Goal: Task Accomplishment & Management: Manage account settings

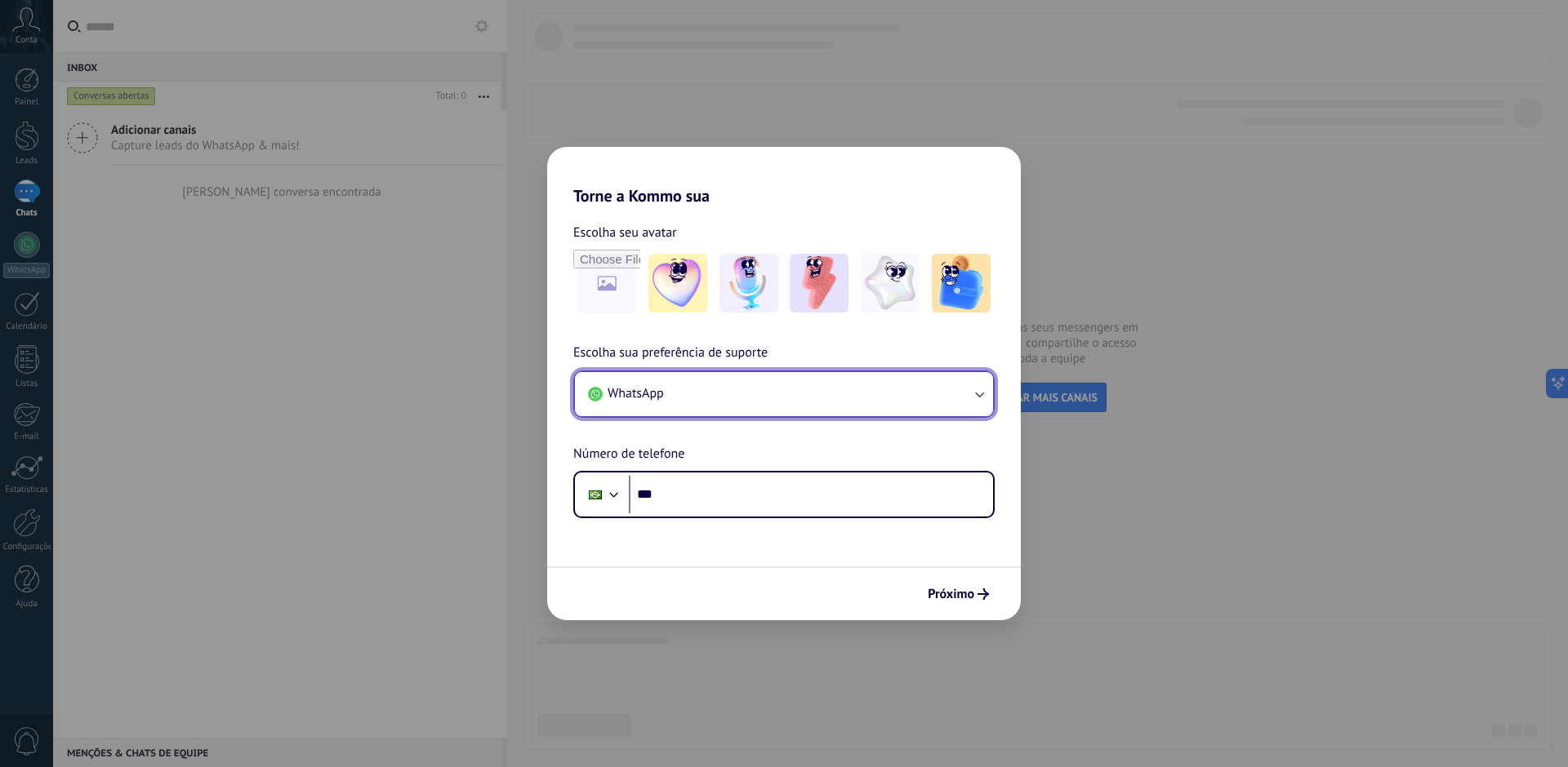
click at [983, 391] on icon "button" at bounding box center [978, 393] width 16 height 16
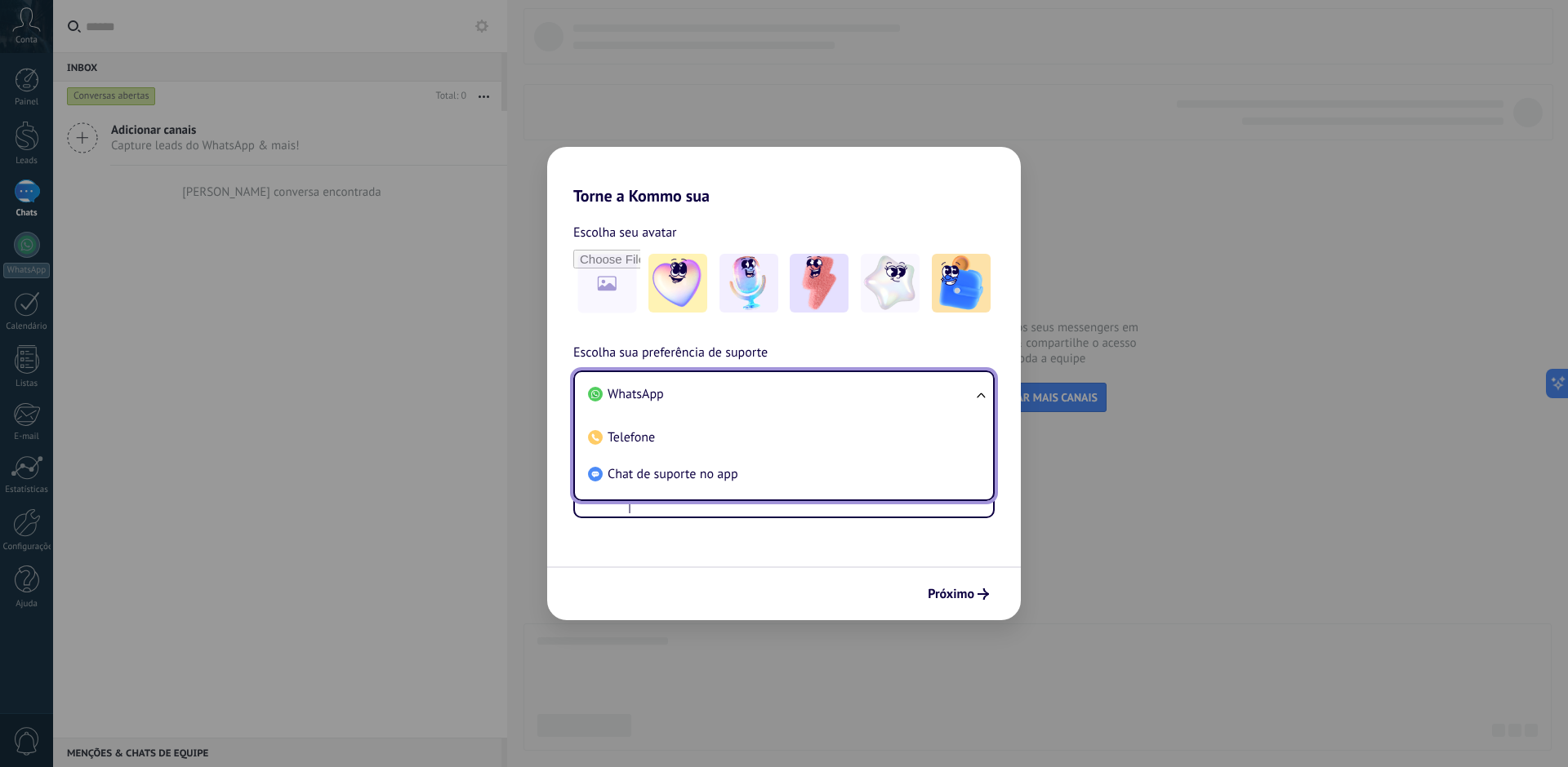
click at [634, 401] on span "WhatsApp" at bounding box center [635, 393] width 56 height 16
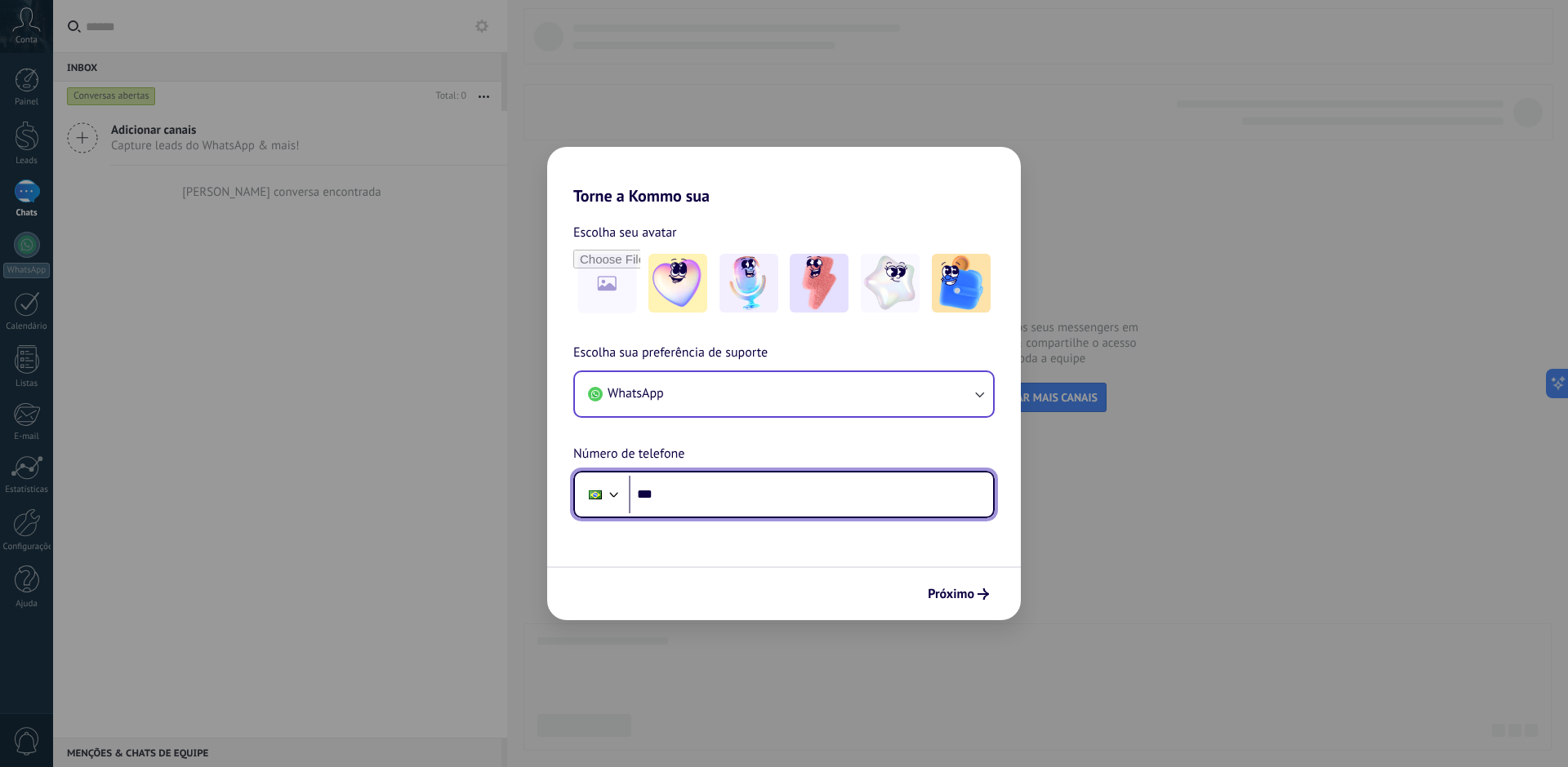
click at [791, 483] on input "***" at bounding box center [811, 494] width 364 height 37
click at [694, 505] on input "***" at bounding box center [811, 494] width 364 height 37
type input "**********"
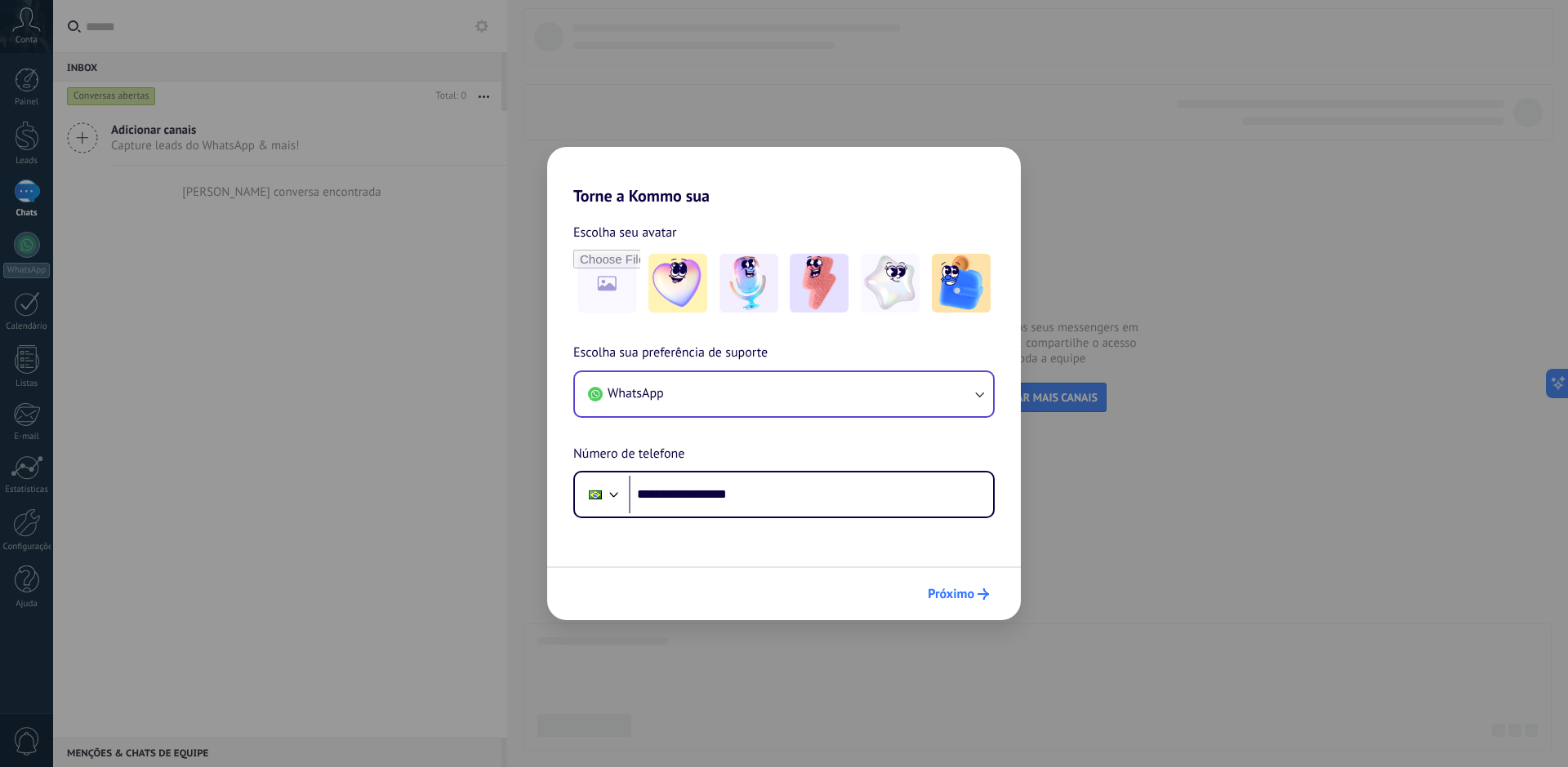
click at [958, 589] on span "Próximo" at bounding box center [951, 594] width 47 height 11
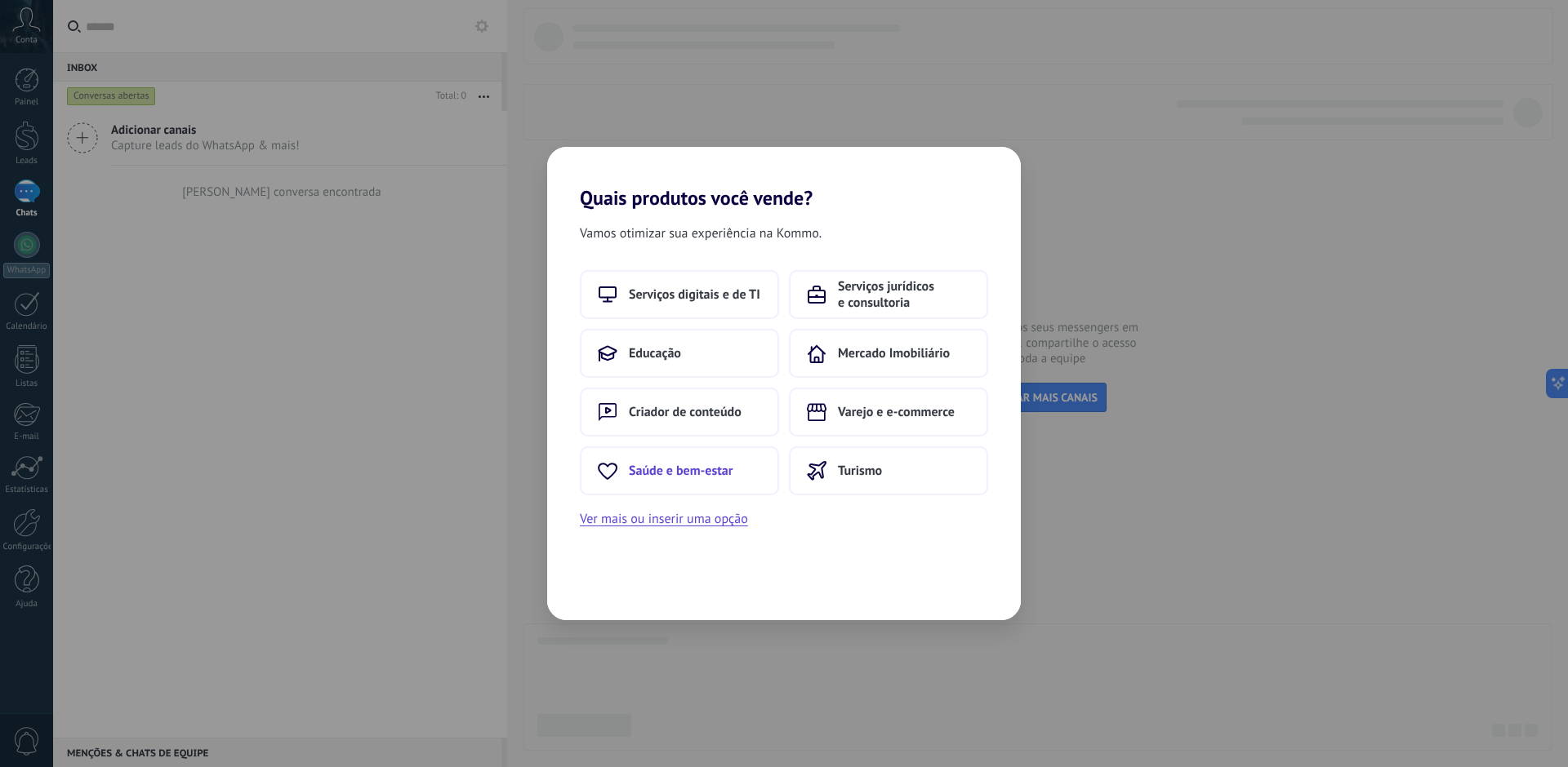
click at [757, 468] on button "Saúde e bem-estar" at bounding box center [678, 471] width 199 height 49
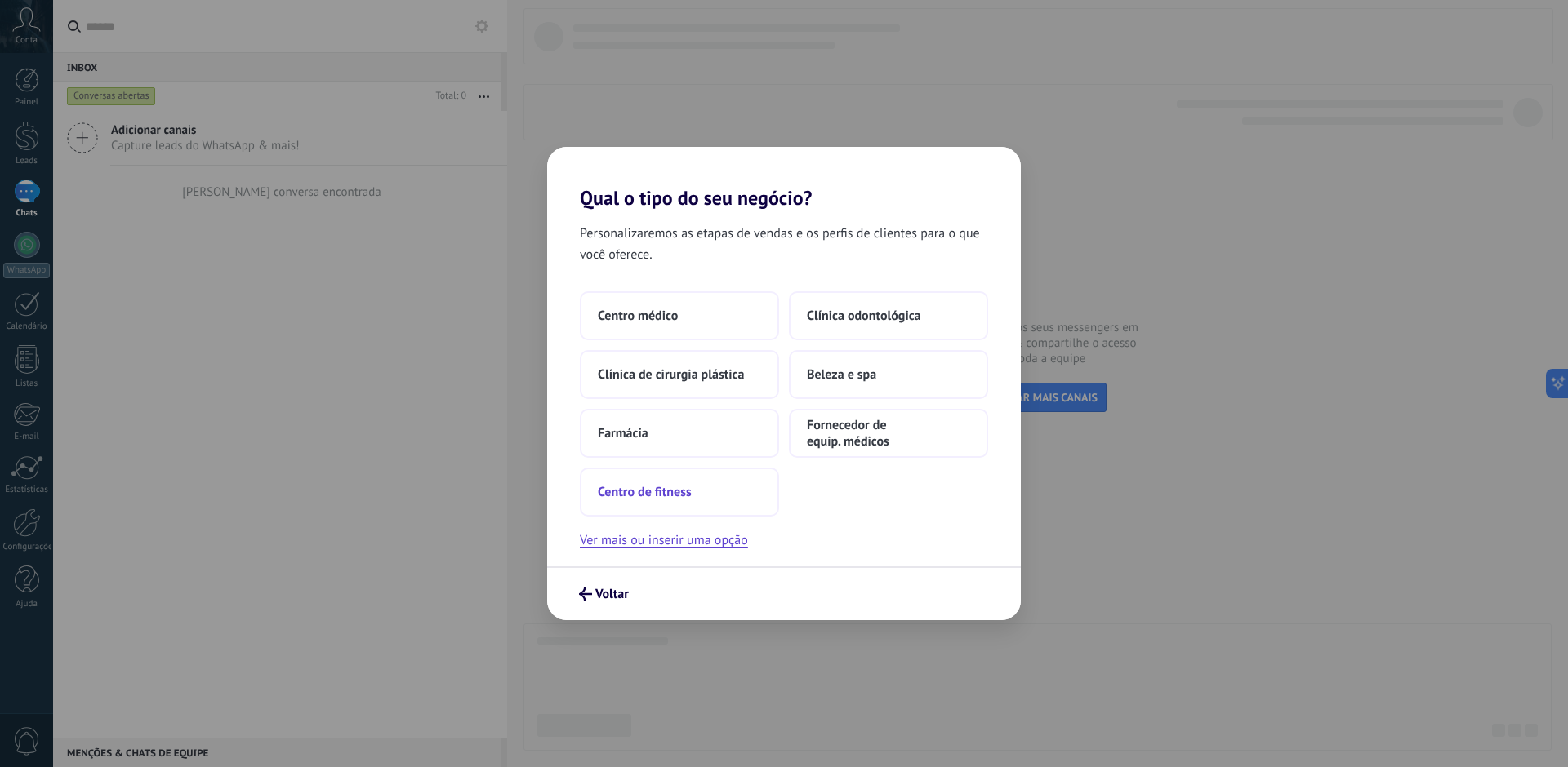
click at [677, 498] on span "Centro de fitness" at bounding box center [645, 491] width 93 height 16
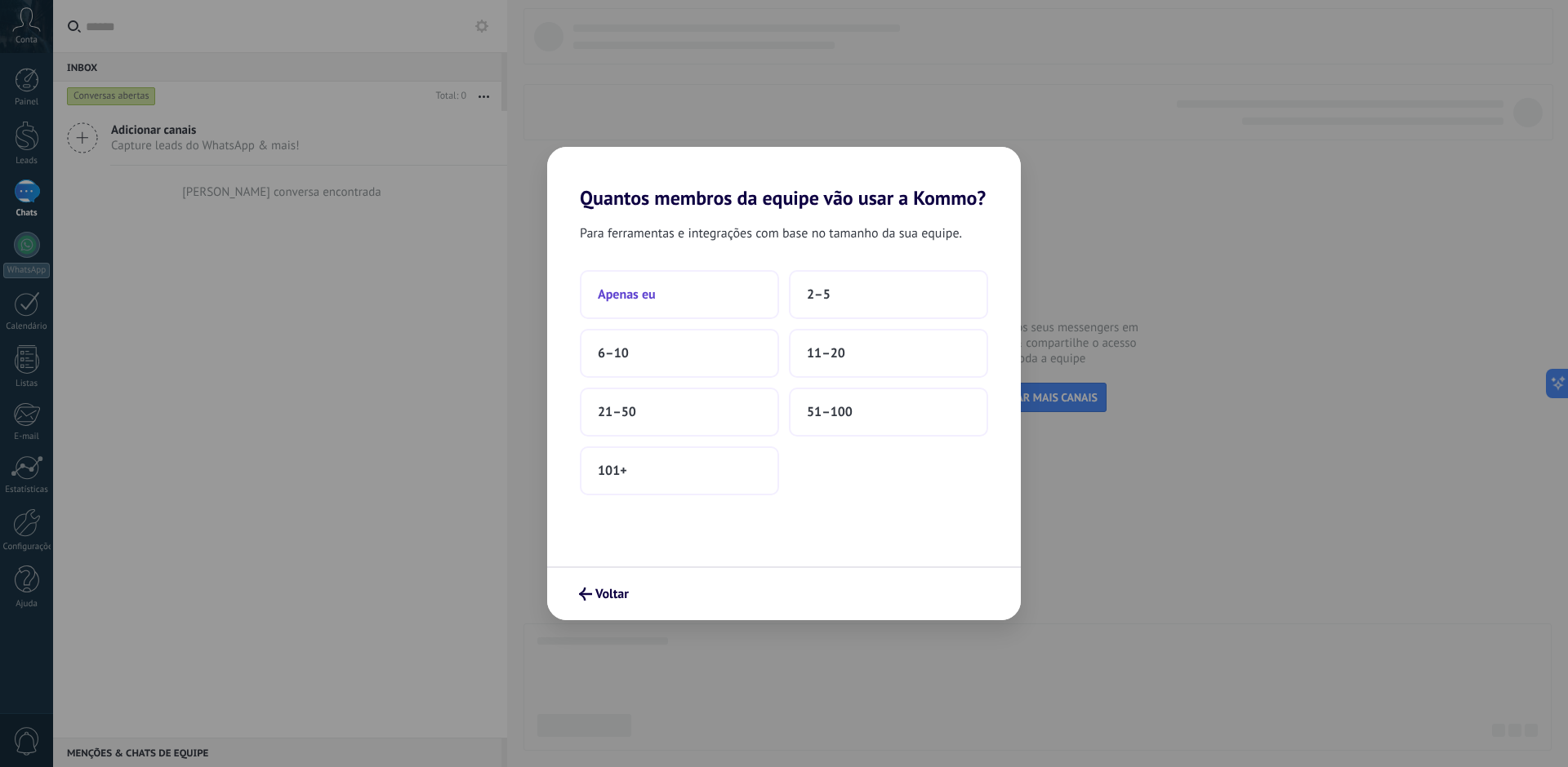
click at [624, 283] on button "Apenas eu" at bounding box center [678, 294] width 199 height 49
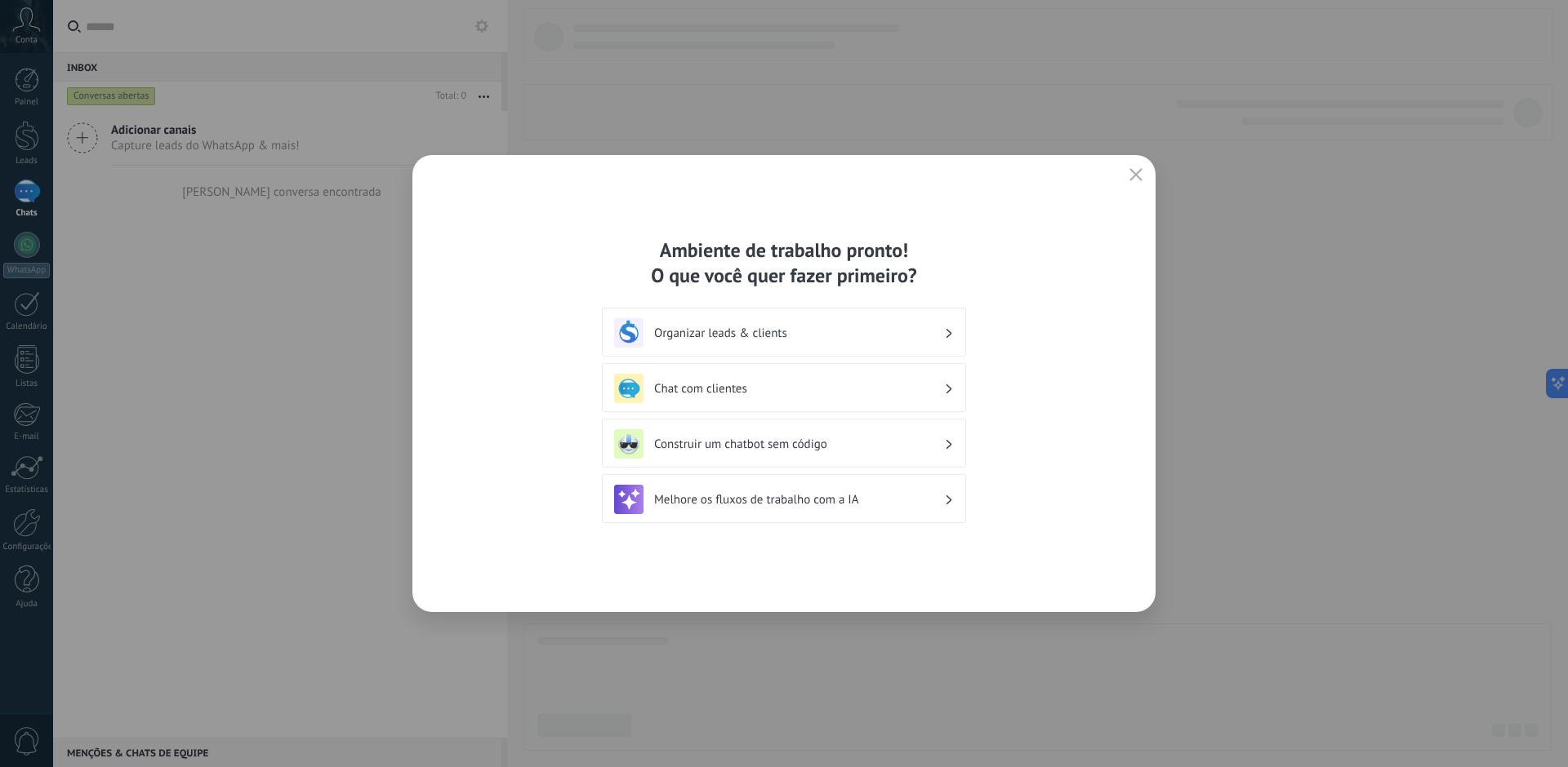
click at [708, 316] on div "Organizar leads & clients" at bounding box center [784, 332] width 364 height 49
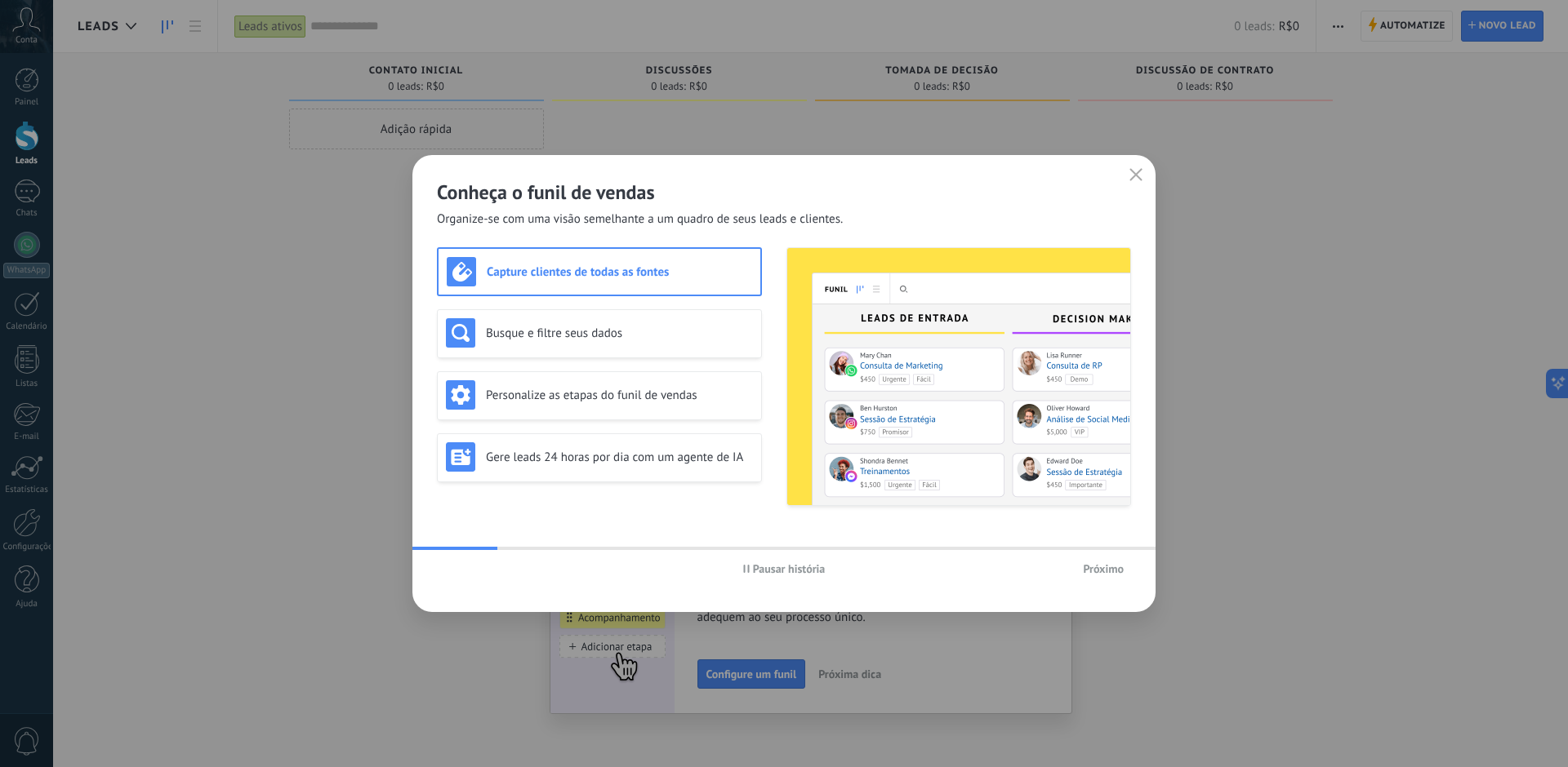
click at [1133, 178] on icon "button" at bounding box center [1135, 175] width 13 height 13
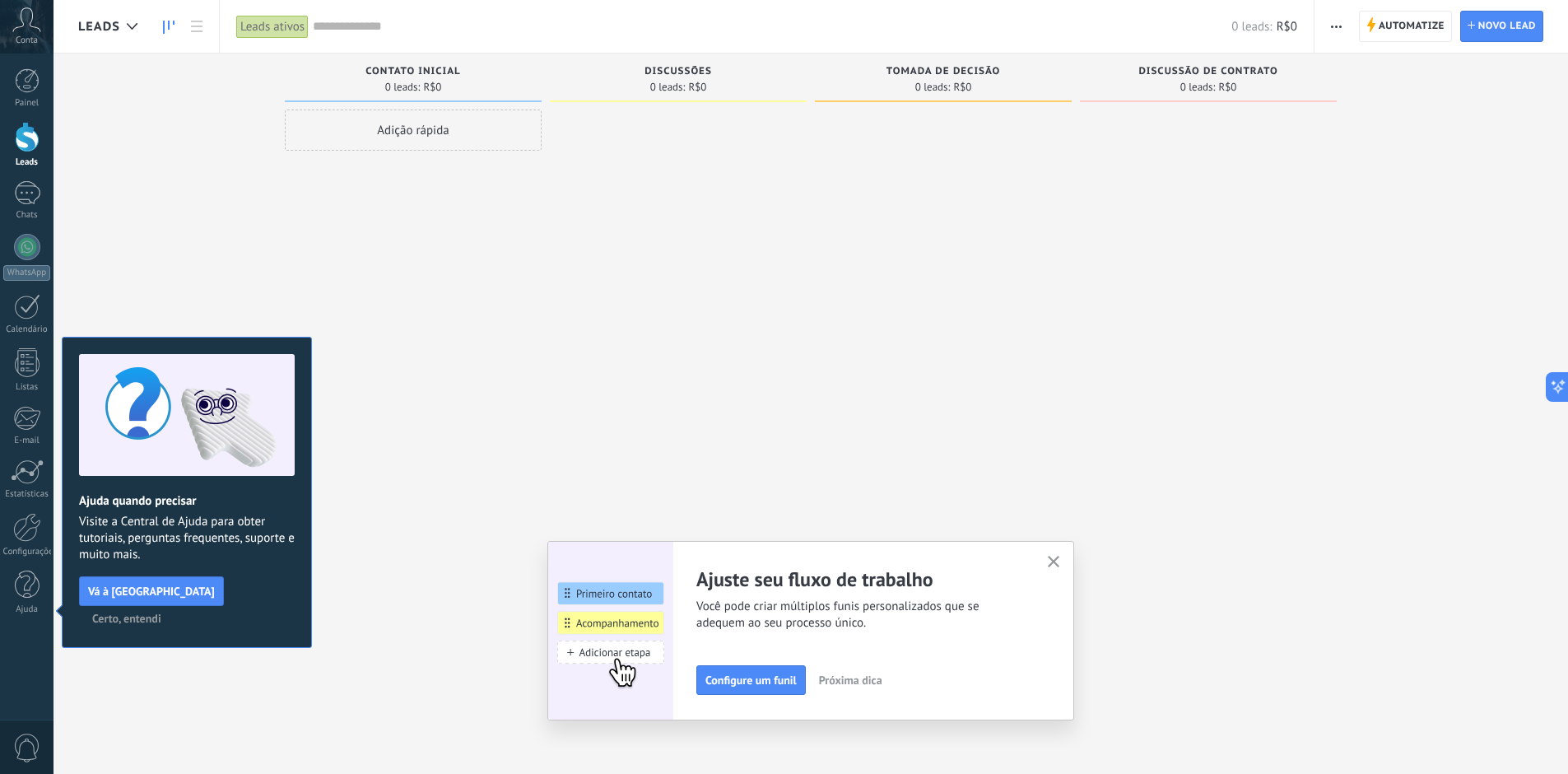
click at [161, 613] on span "Certo, entendi" at bounding box center [126, 618] width 69 height 11
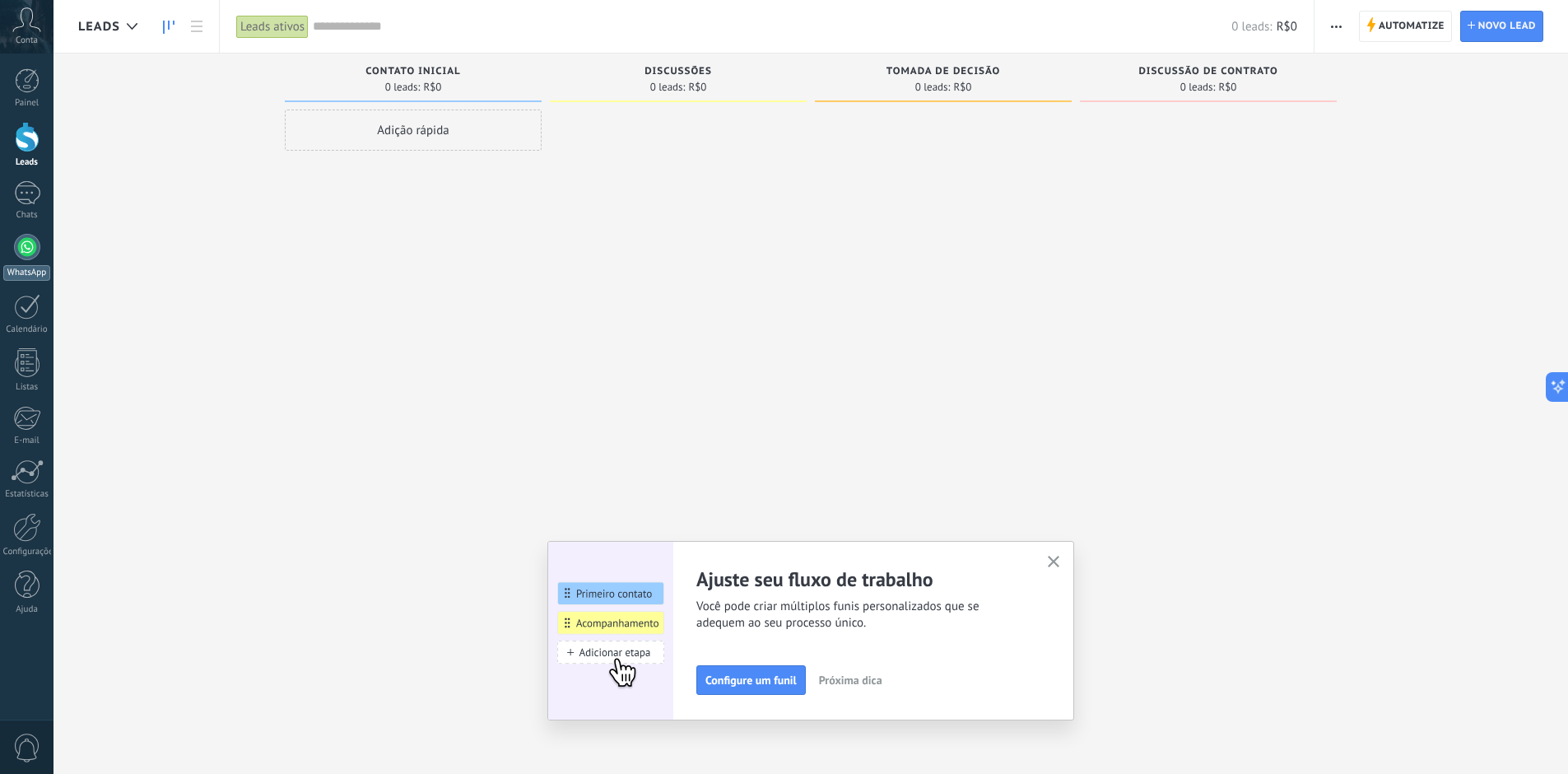
click at [41, 274] on div "WhatsApp" at bounding box center [26, 272] width 47 height 16
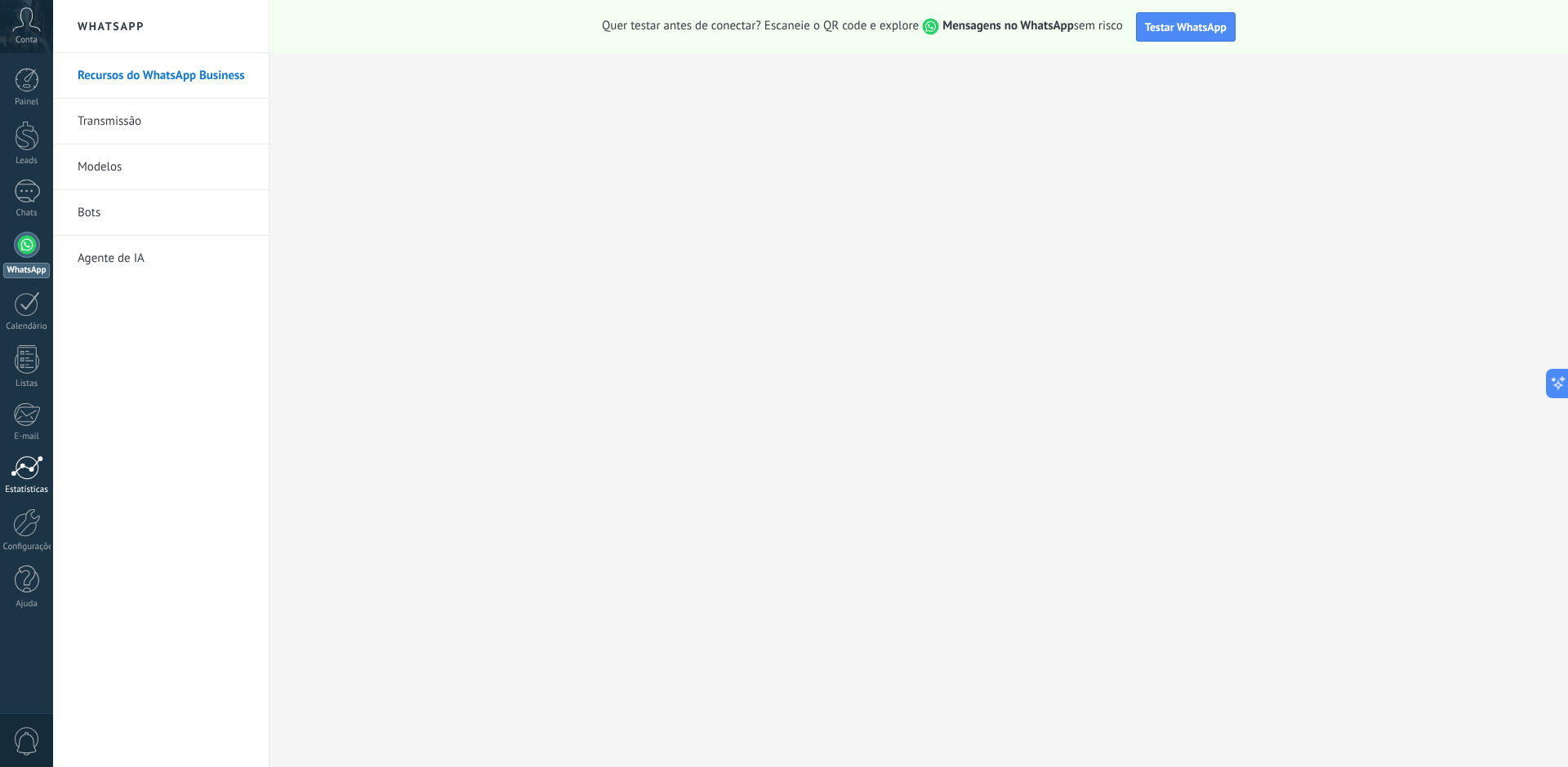
click at [13, 474] on div at bounding box center [26, 468] width 33 height 24
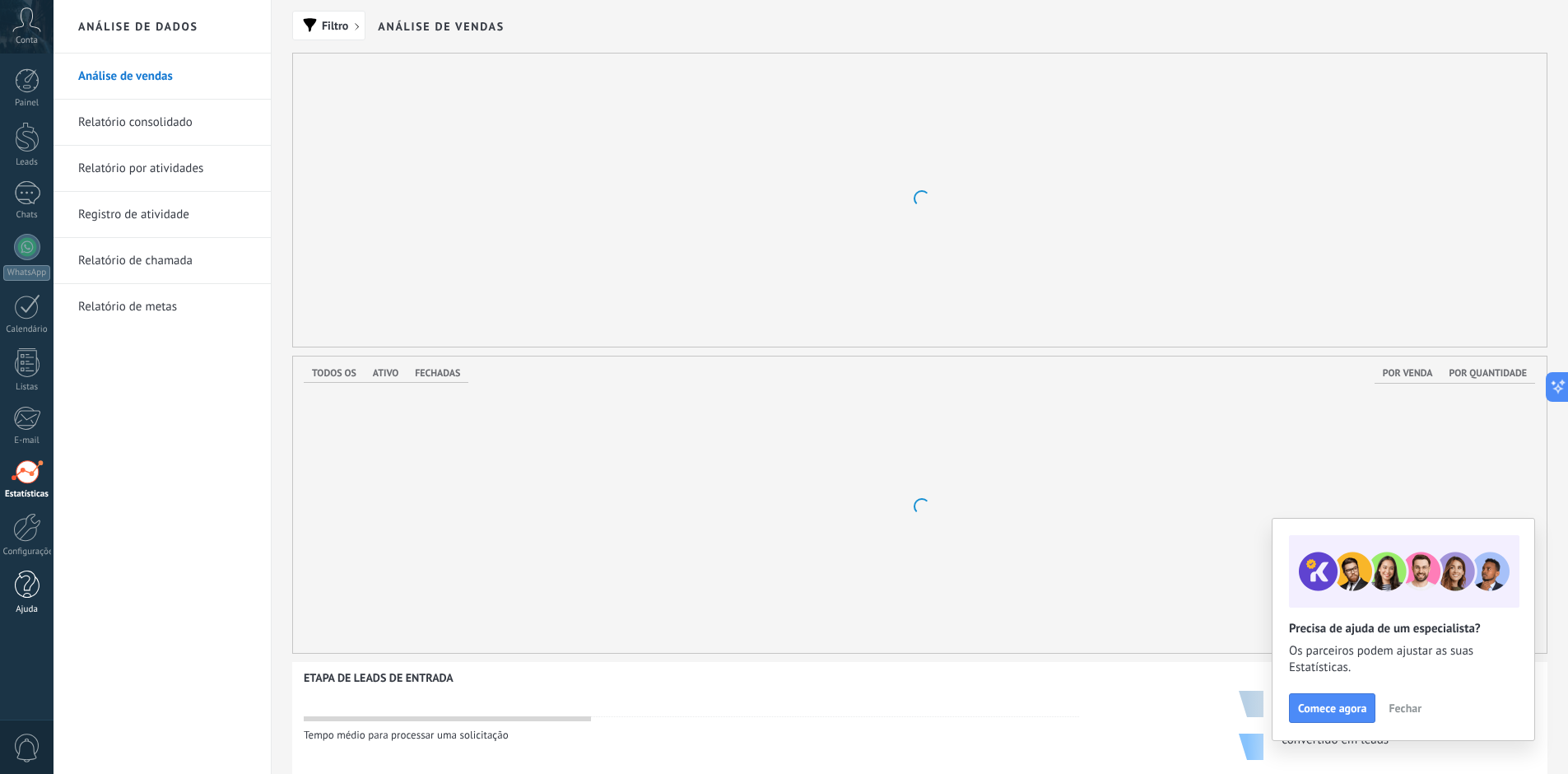
click at [29, 584] on div at bounding box center [27, 585] width 24 height 29
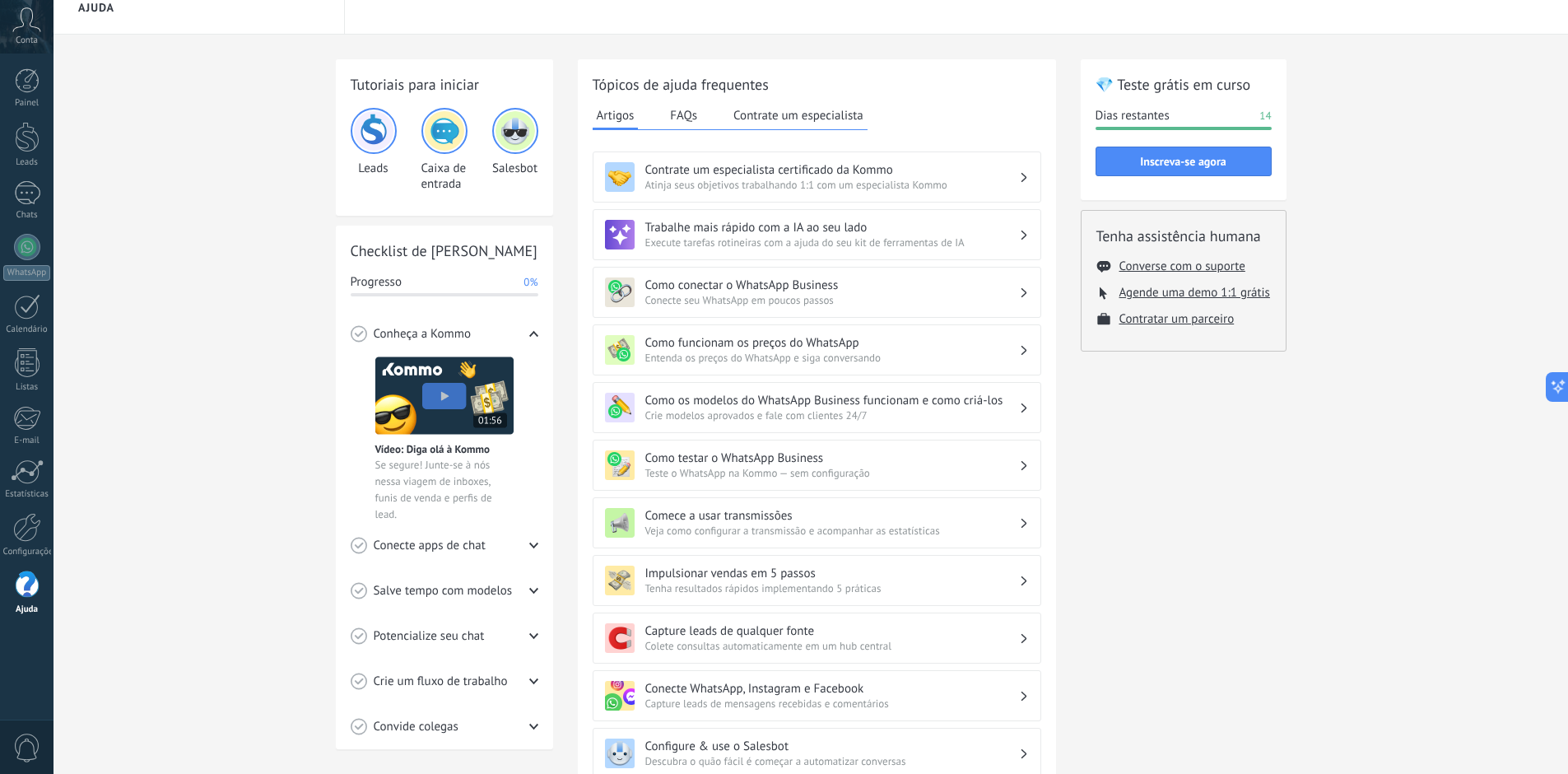
scroll to position [20, 0]
click at [34, 203] on div at bounding box center [27, 192] width 26 height 24
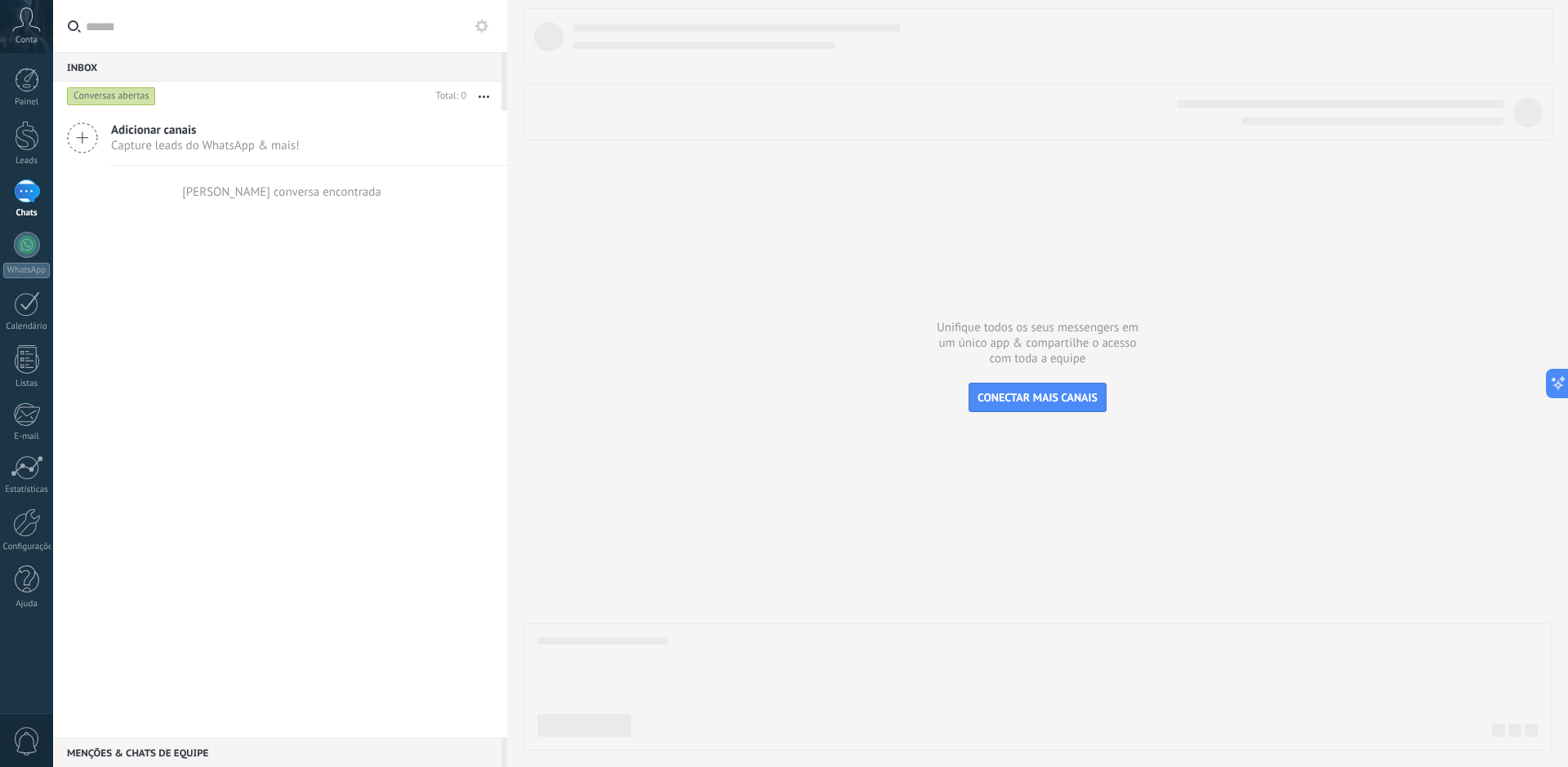
click at [29, 24] on icon at bounding box center [26, 20] width 29 height 24
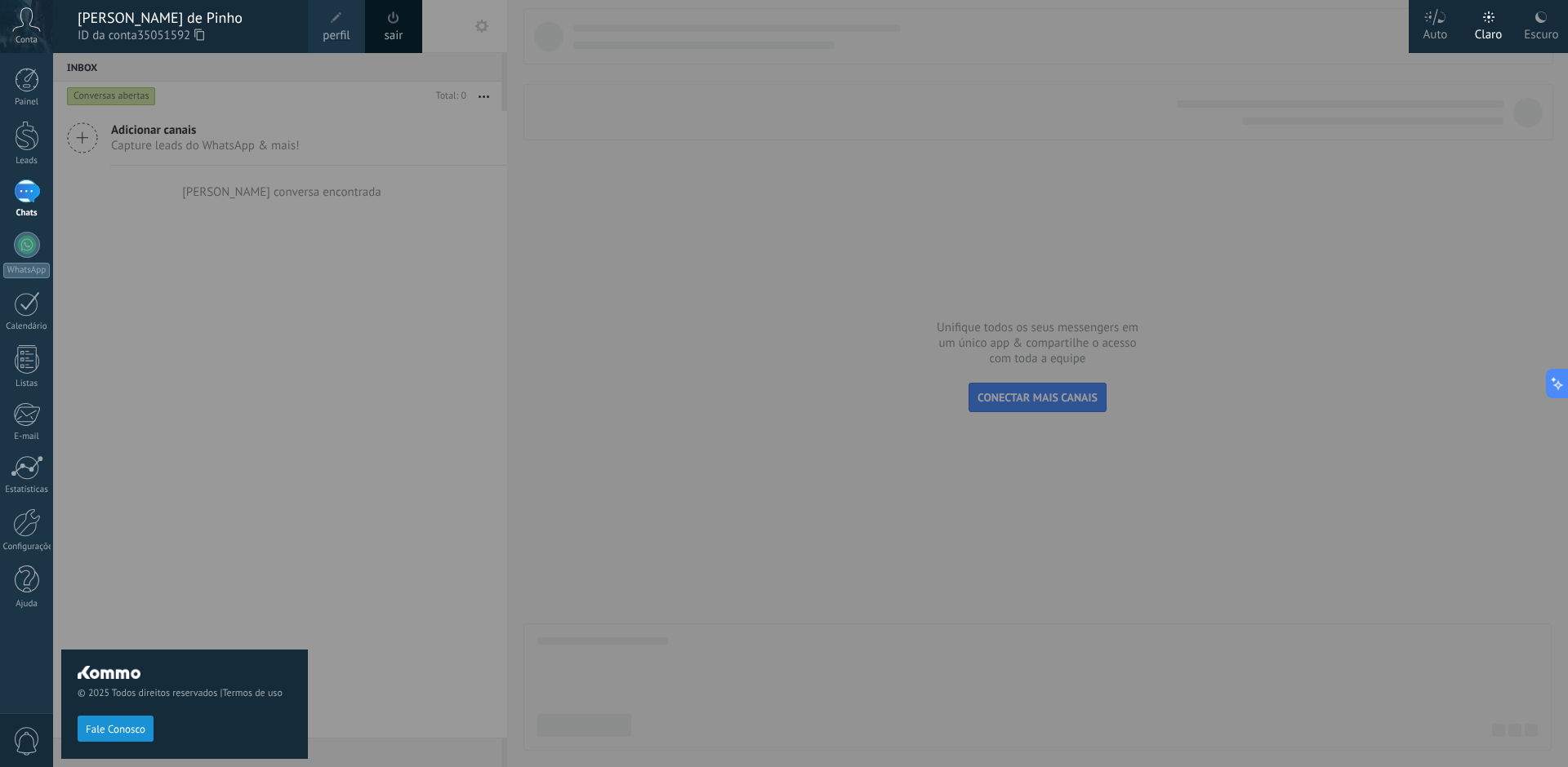
click at [130, 23] on div "[PERSON_NAME] de Pinho" at bounding box center [184, 18] width 214 height 18
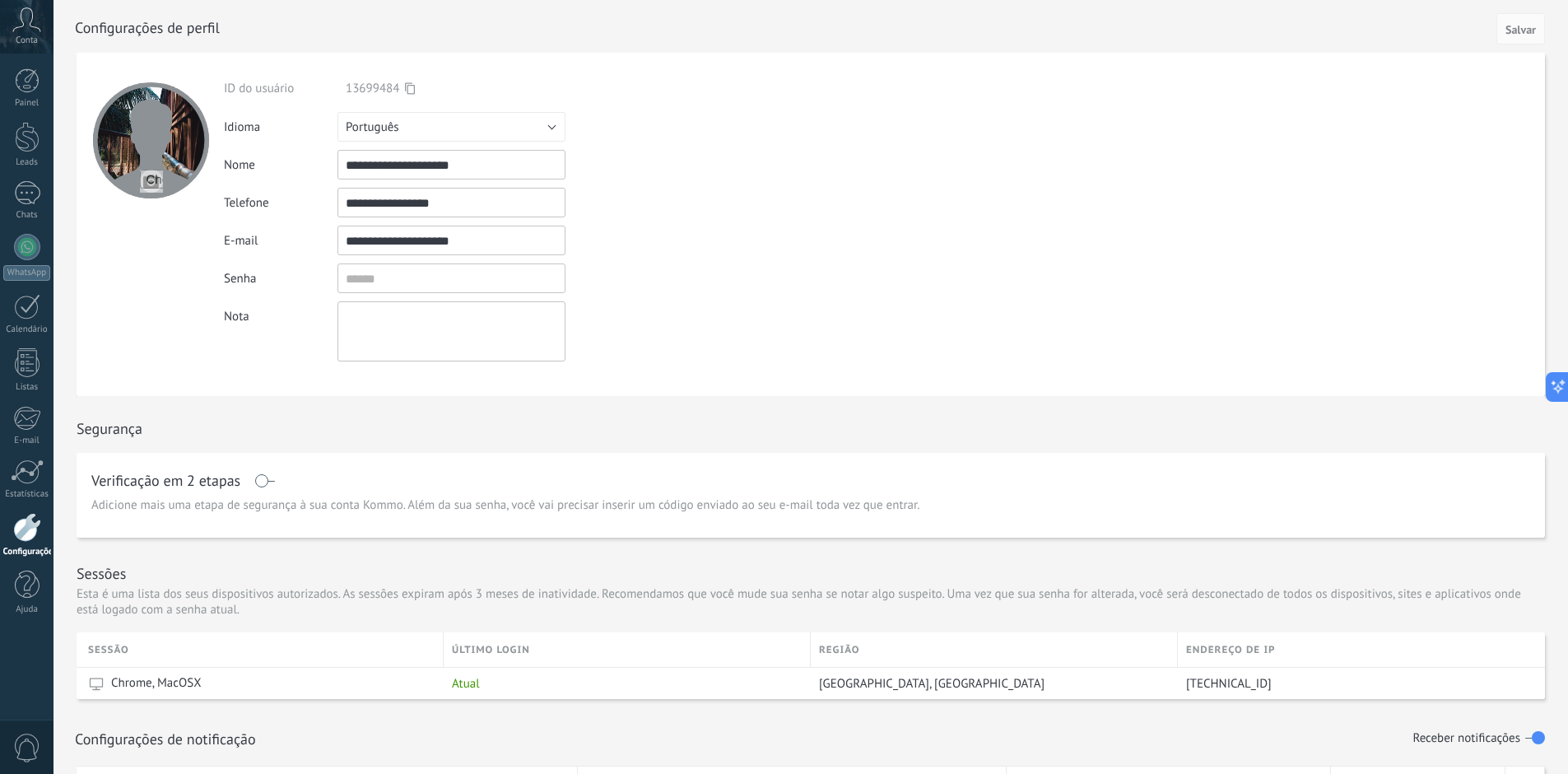
click at [395, 165] on input "**********" at bounding box center [451, 164] width 228 height 29
type input "*"
type input "**********"
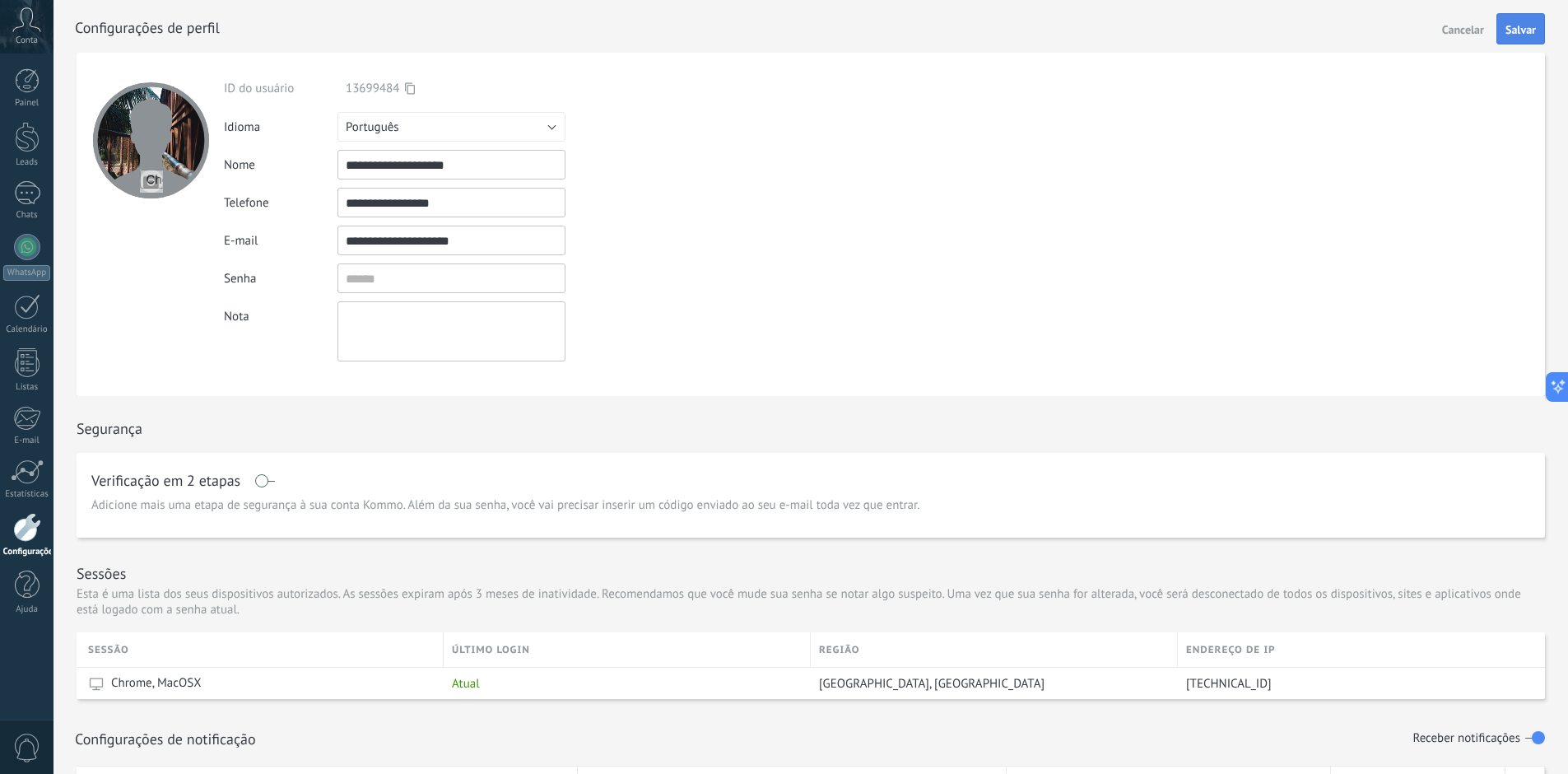
click at [1534, 29] on span "Salvar" at bounding box center [1521, 29] width 30 height 11
click at [39, 131] on link "Leads" at bounding box center [26, 144] width 54 height 46
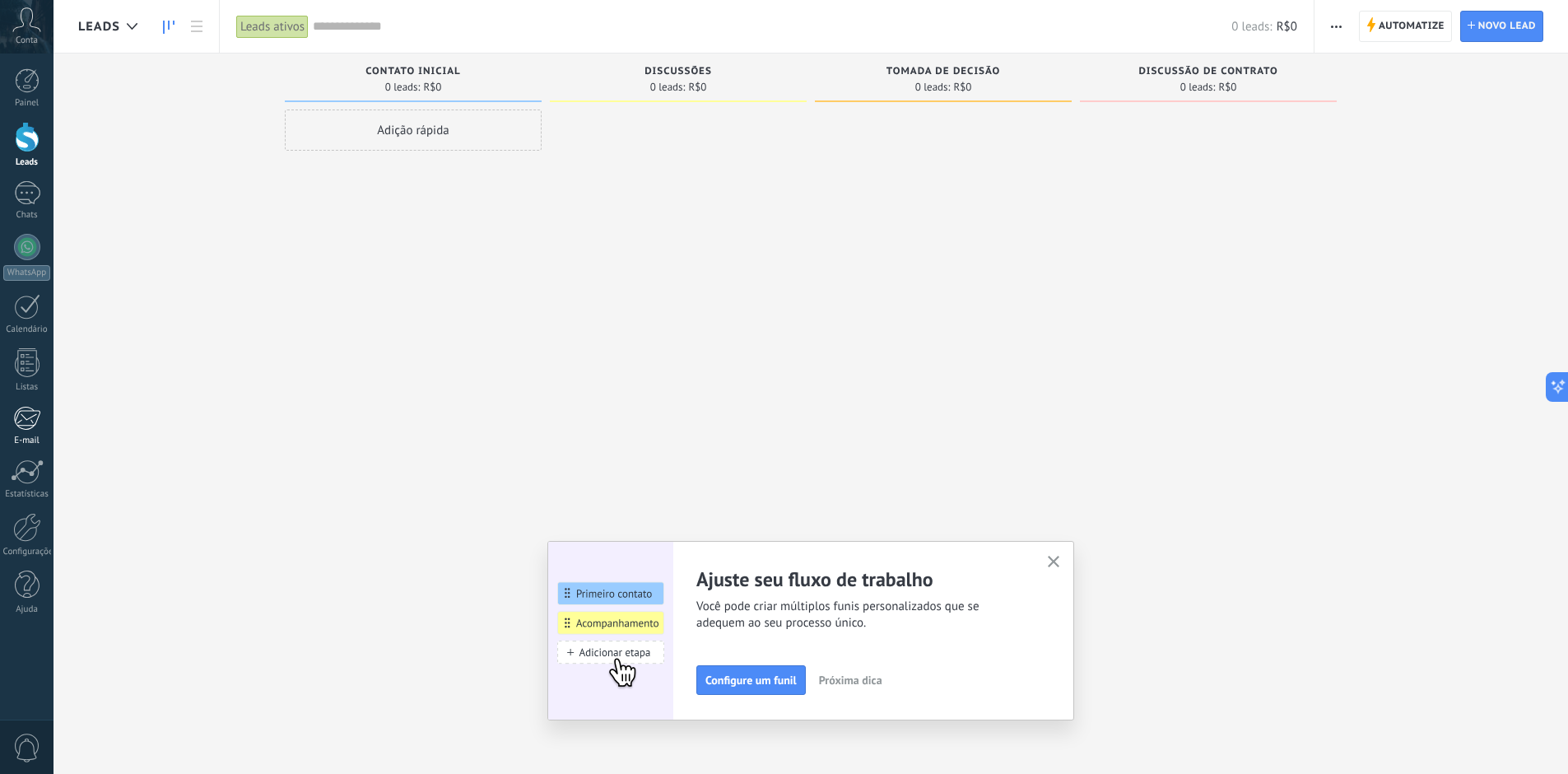
click at [15, 415] on div at bounding box center [26, 419] width 27 height 25
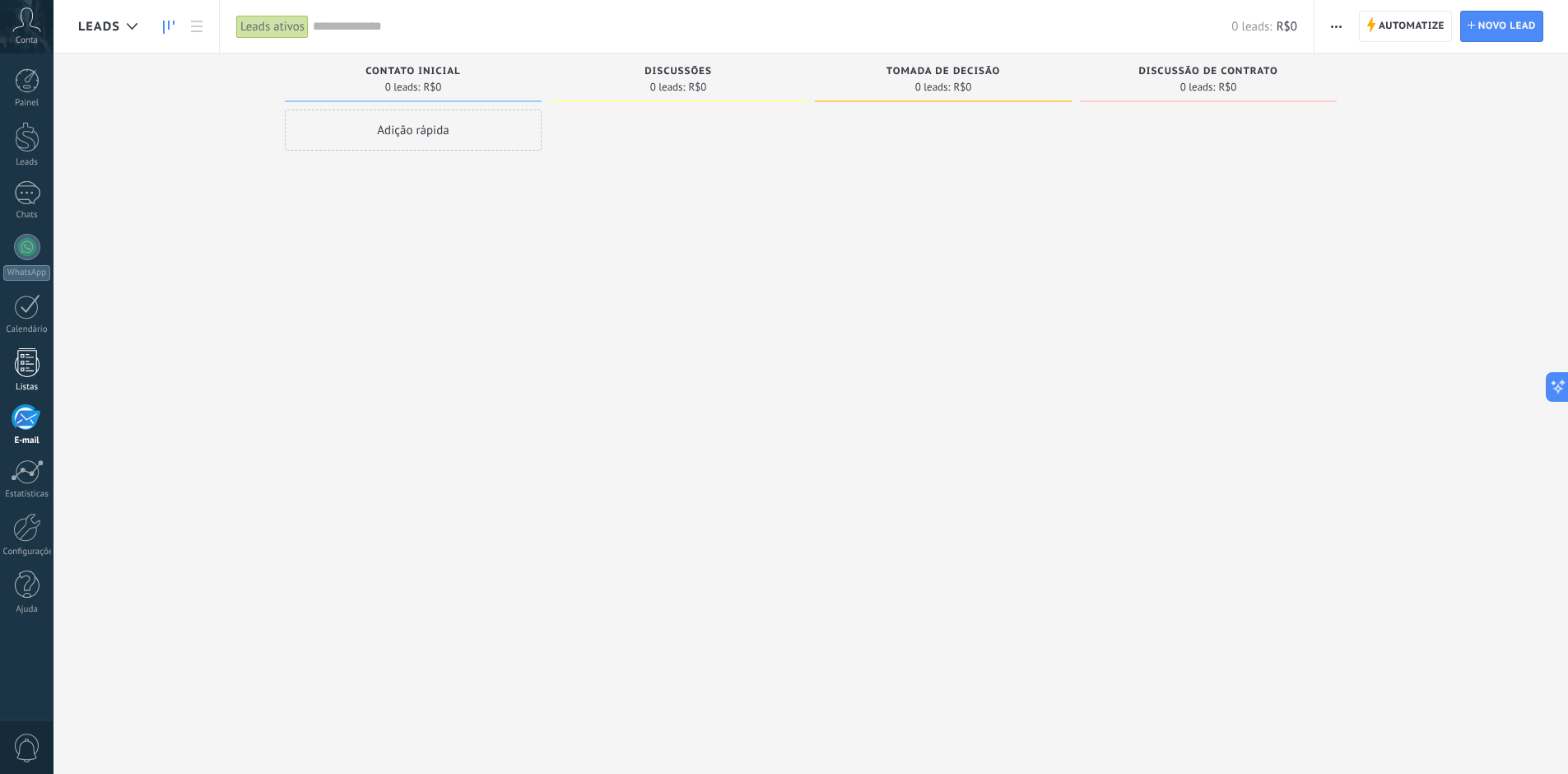
click at [24, 372] on div at bounding box center [27, 363] width 24 height 29
